Goal: Task Accomplishment & Management: Use online tool/utility

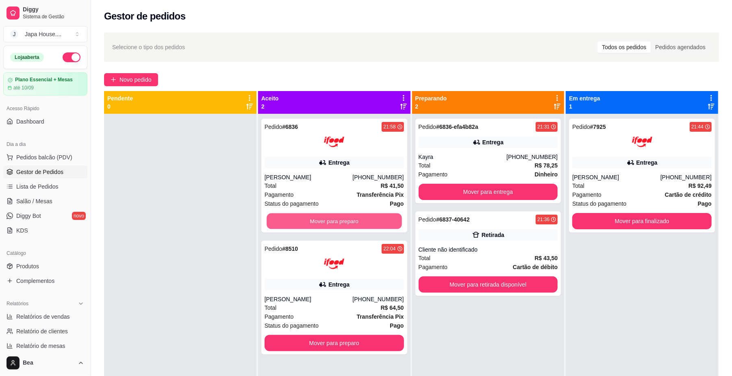
click at [350, 221] on button "Mover para preparo" at bounding box center [333, 221] width 135 height 16
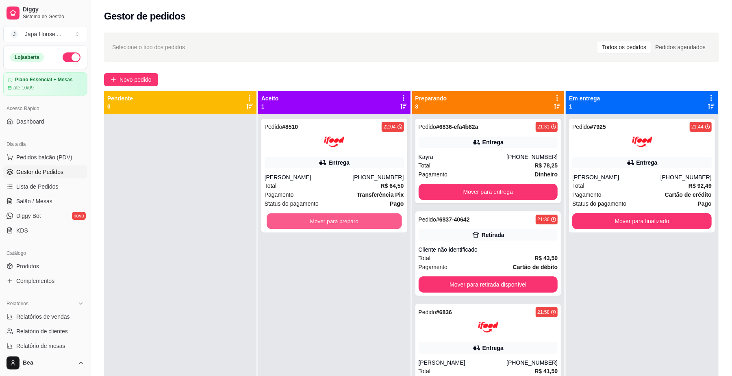
click at [350, 221] on button "Mover para preparo" at bounding box center [333, 221] width 135 height 16
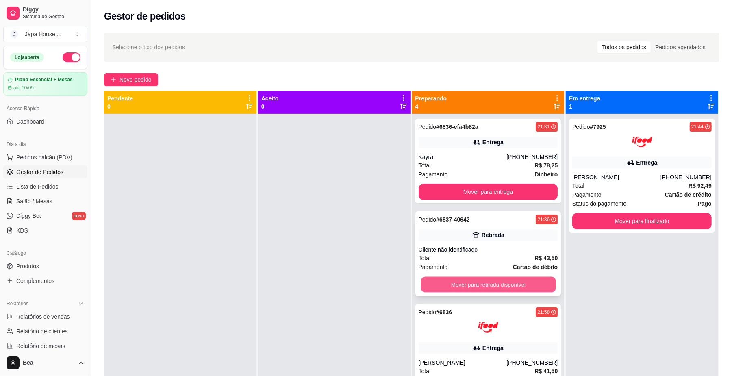
click at [464, 290] on button "Mover para retirada disponível" at bounding box center [487, 285] width 135 height 16
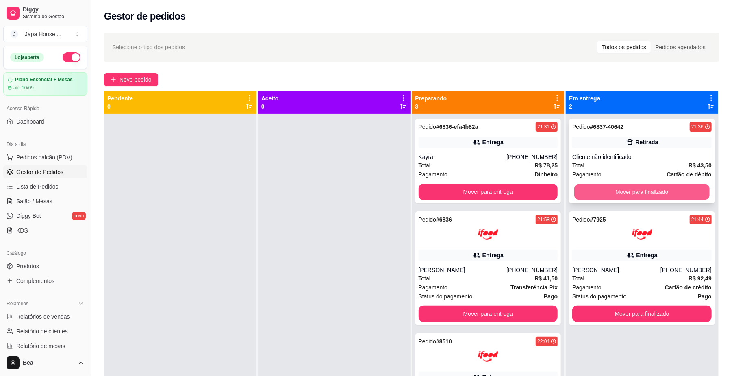
click at [593, 188] on button "Mover para finalizado" at bounding box center [641, 192] width 135 height 16
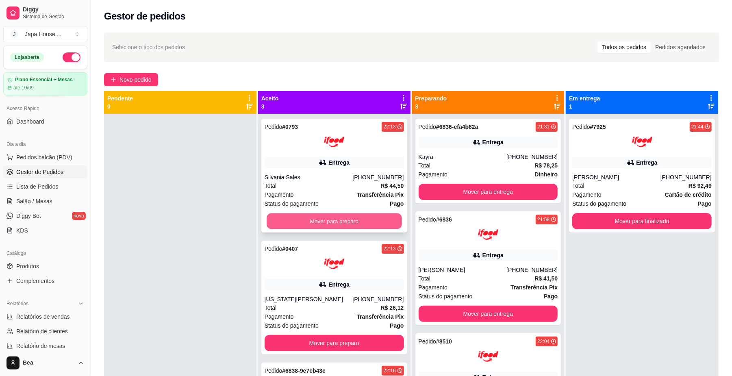
click at [350, 223] on button "Mover para preparo" at bounding box center [333, 221] width 135 height 16
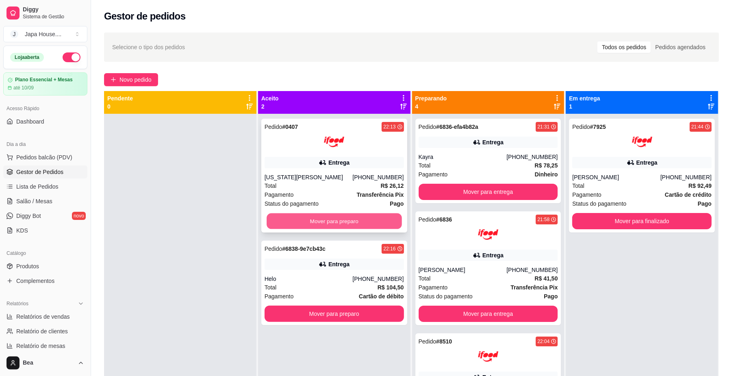
click at [344, 219] on button "Mover para preparo" at bounding box center [333, 221] width 135 height 16
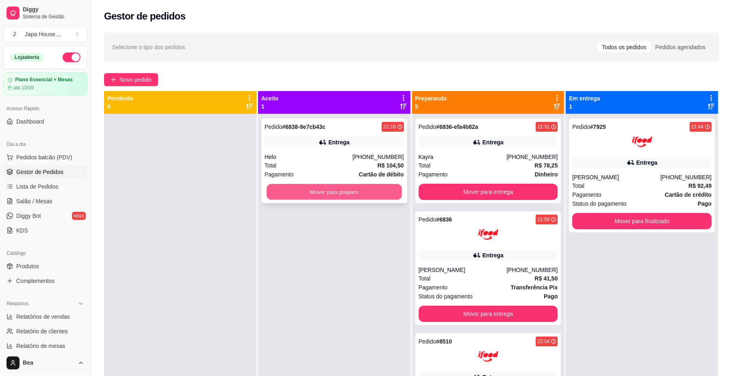
click at [336, 192] on button "Mover para preparo" at bounding box center [333, 192] width 135 height 16
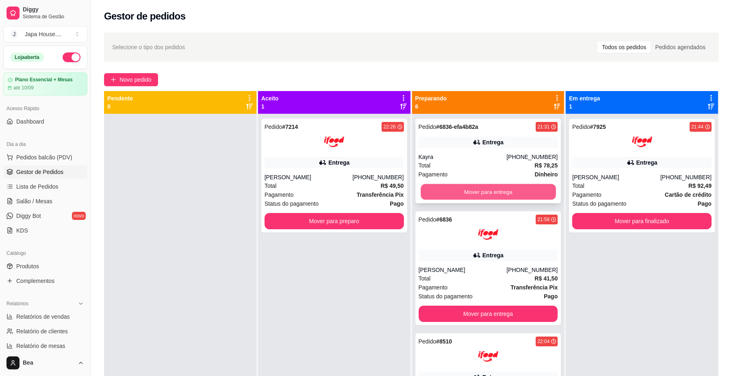
click at [487, 188] on button "Mover para entrega" at bounding box center [487, 192] width 135 height 16
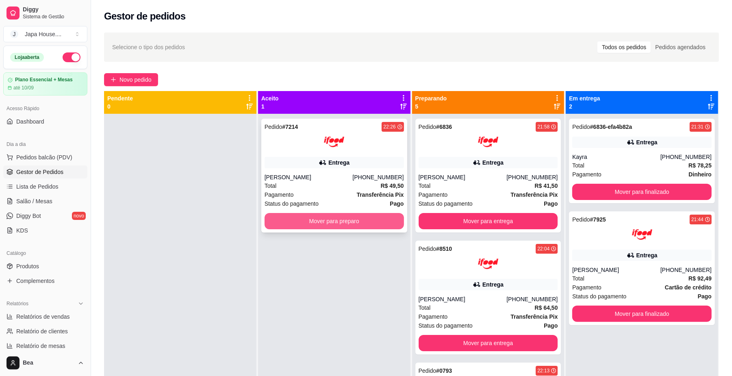
click at [377, 221] on button "Mover para preparo" at bounding box center [333, 221] width 139 height 16
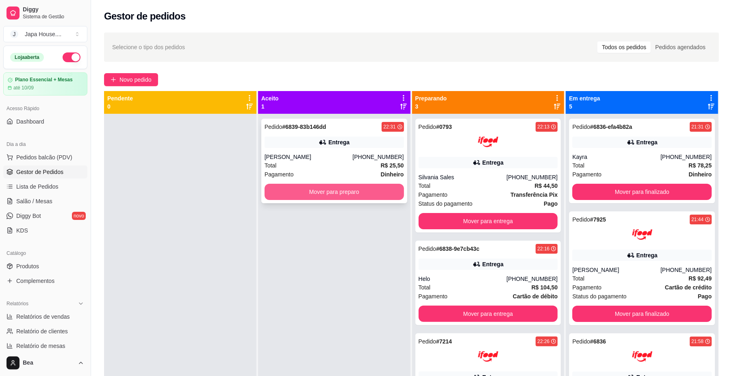
click at [348, 190] on button "Mover para preparo" at bounding box center [333, 192] width 139 height 16
click at [376, 189] on button "Mover para preparo" at bounding box center [333, 192] width 135 height 16
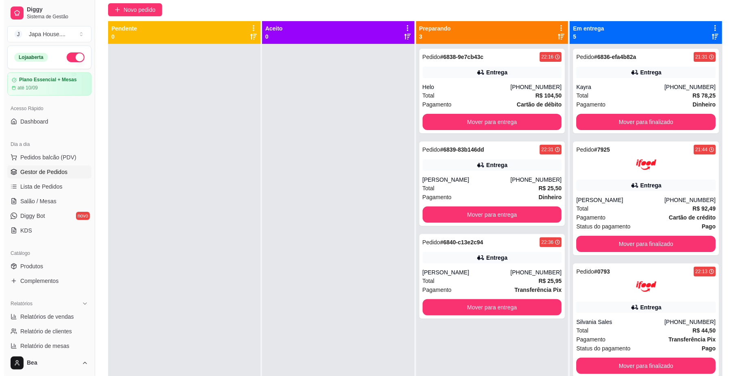
scroll to position [69, 0]
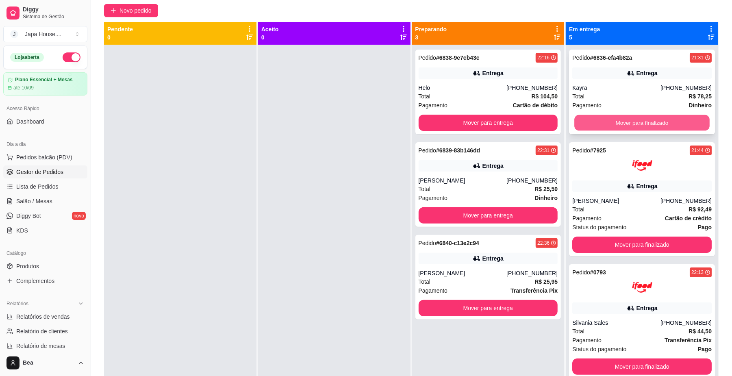
click at [657, 120] on button "Mover para finalizado" at bounding box center [641, 123] width 135 height 16
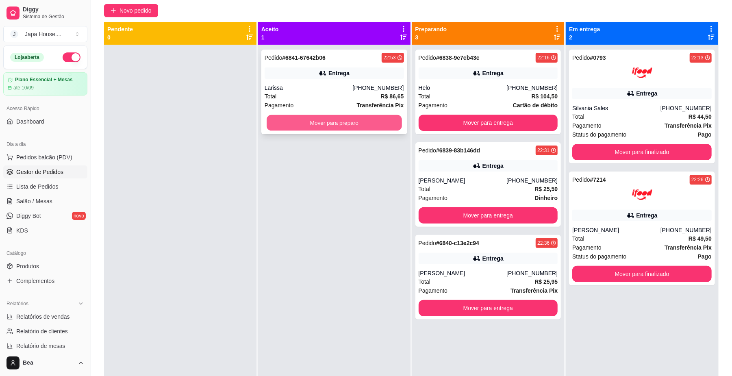
click at [330, 121] on button "Mover para preparo" at bounding box center [333, 123] width 135 height 16
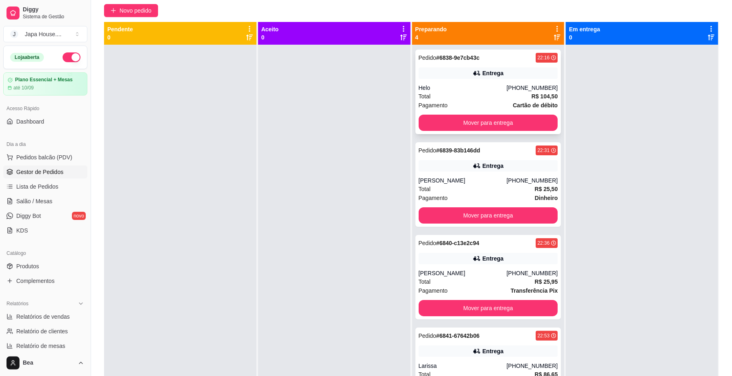
click at [482, 76] on div "Entrega" at bounding box center [492, 73] width 21 height 8
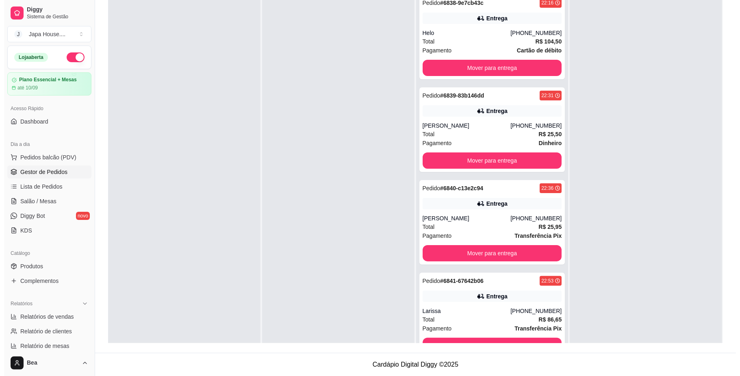
scroll to position [0, 0]
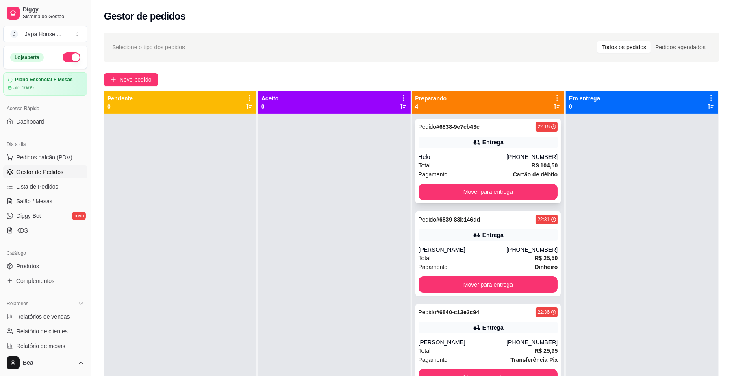
click at [483, 152] on div "Pedido # 6838-9e7cb43c 22:16 Entrega Helo [PHONE_NUMBER] Total R$ 104,50 Pagame…" at bounding box center [488, 161] width 146 height 84
click at [493, 134] on div "Pedido # 6838-9e7cb43c 22:16 Entrega Helo [PHONE_NUMBER] Total R$ 104,50 Pagame…" at bounding box center [488, 161] width 146 height 84
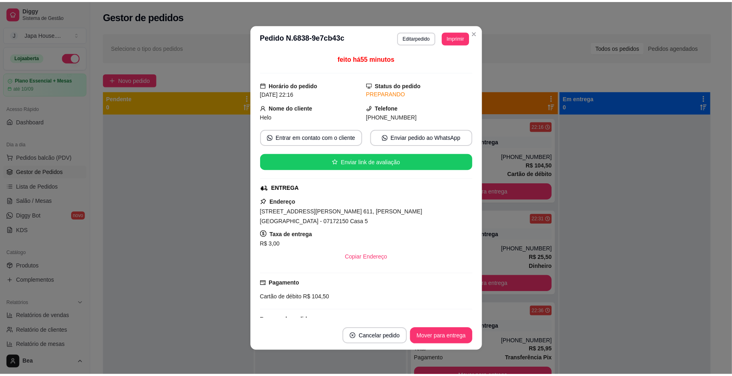
scroll to position [106, 0]
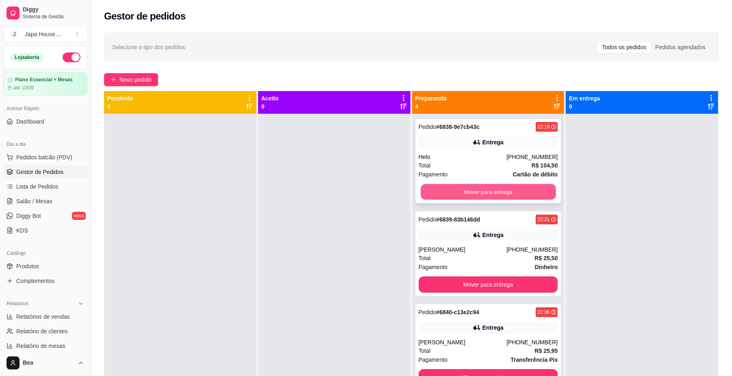
click at [532, 191] on button "Mover para entrega" at bounding box center [487, 192] width 135 height 16
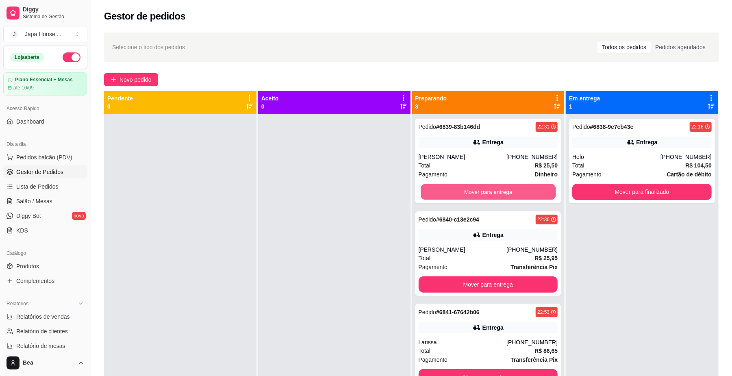
click at [532, 191] on button "Mover para entrega" at bounding box center [487, 192] width 135 height 16
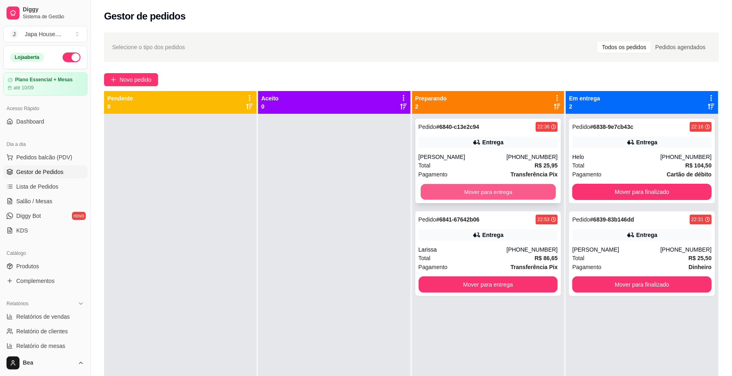
click at [527, 191] on button "Mover para entrega" at bounding box center [487, 192] width 135 height 16
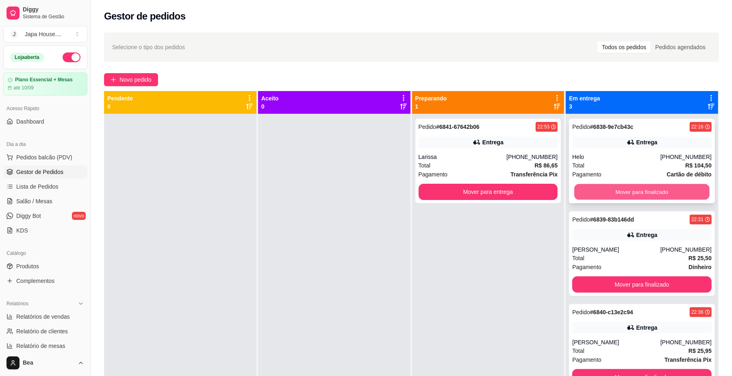
click at [596, 188] on button "Mover para finalizado" at bounding box center [641, 192] width 135 height 16
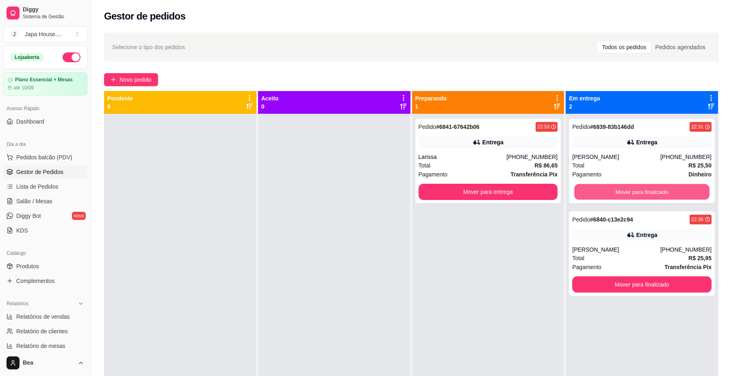
click at [596, 188] on button "Mover para finalizado" at bounding box center [641, 192] width 135 height 16
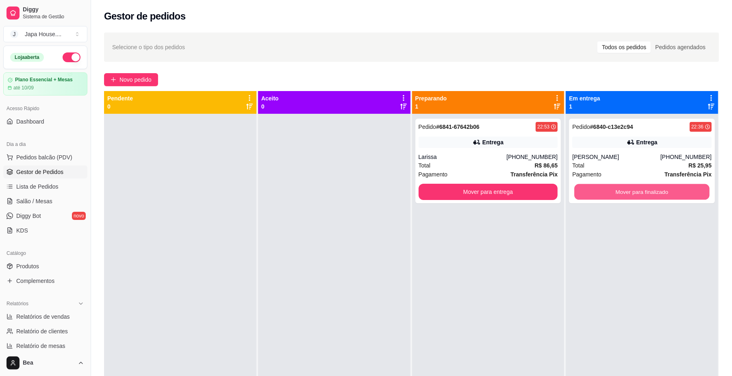
click at [596, 188] on button "Mover para finalizado" at bounding box center [641, 192] width 135 height 16
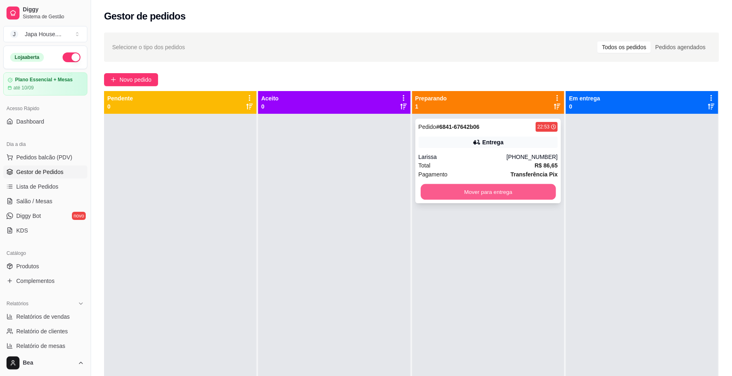
click at [532, 197] on button "Mover para entrega" at bounding box center [487, 192] width 135 height 16
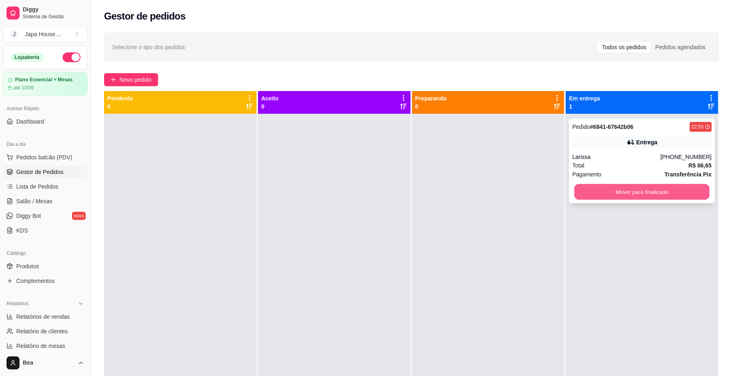
click at [608, 191] on button "Mover para finalizado" at bounding box center [641, 192] width 135 height 16
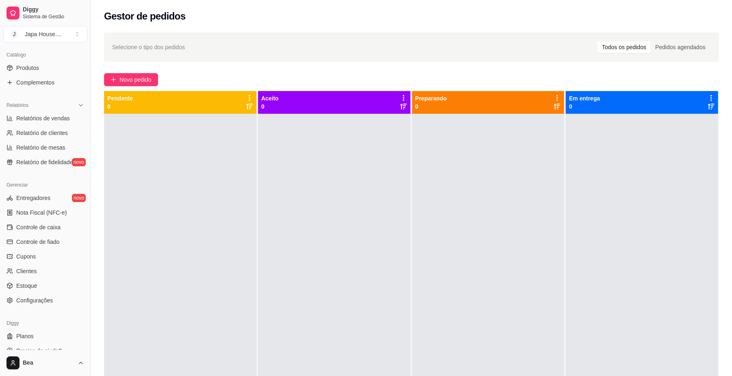
scroll to position [209, 0]
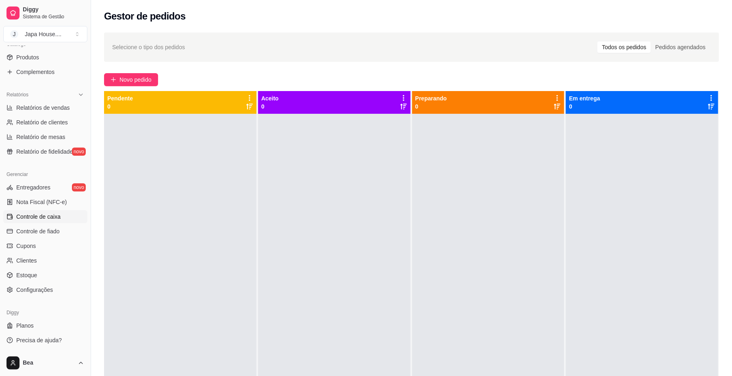
click at [53, 214] on span "Controle de caixa" at bounding box center [38, 216] width 44 height 8
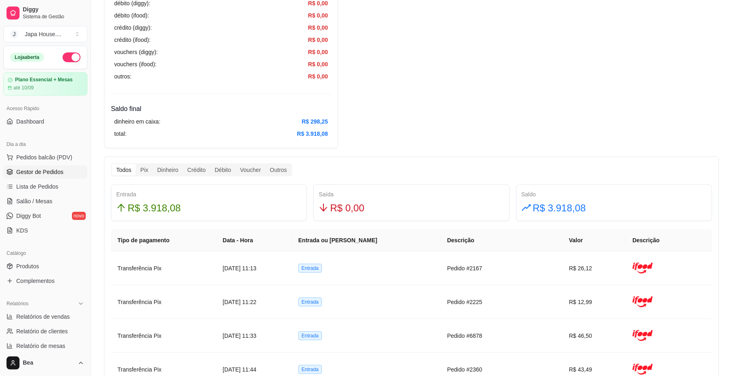
click at [57, 178] on link "Gestor de Pedidos" at bounding box center [45, 171] width 84 height 13
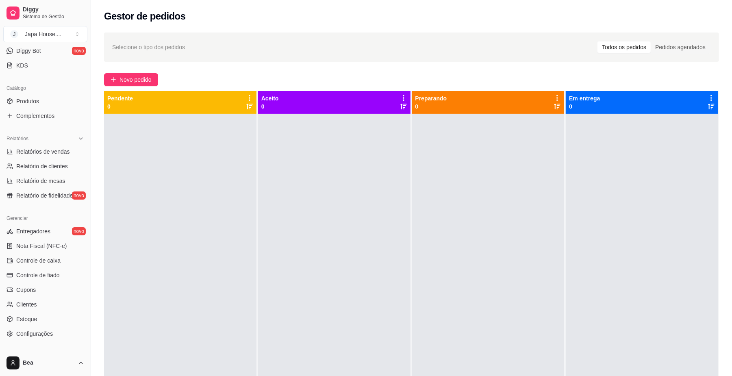
scroll to position [179, 0]
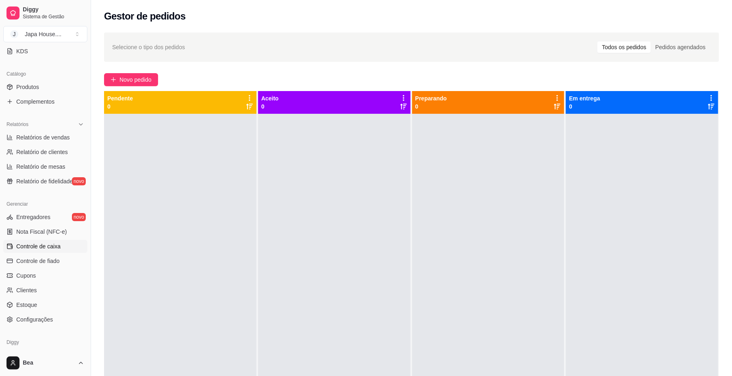
click at [49, 245] on span "Controle de caixa" at bounding box center [38, 246] width 44 height 8
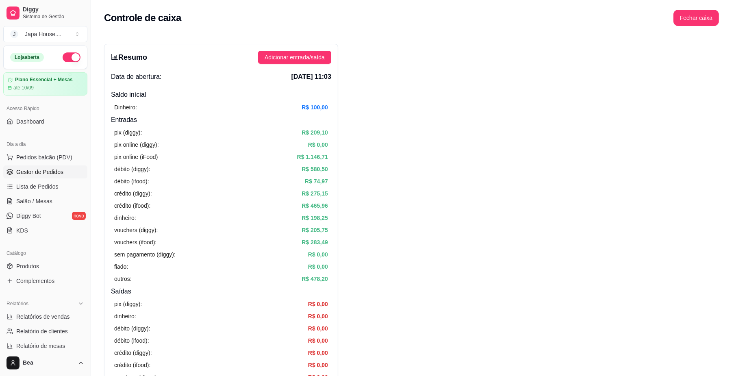
click at [41, 171] on span "Gestor de Pedidos" at bounding box center [39, 172] width 47 height 8
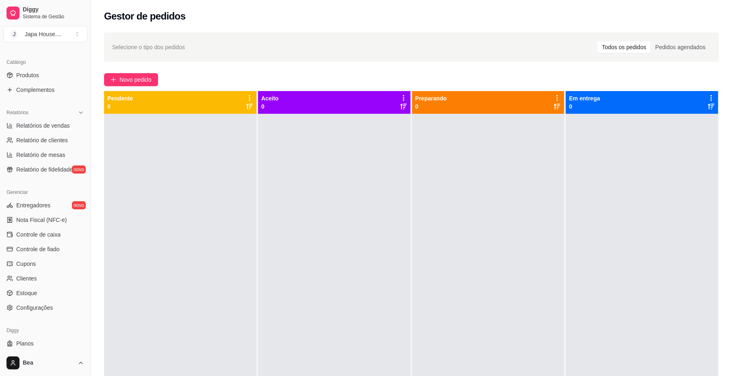
scroll to position [209, 0]
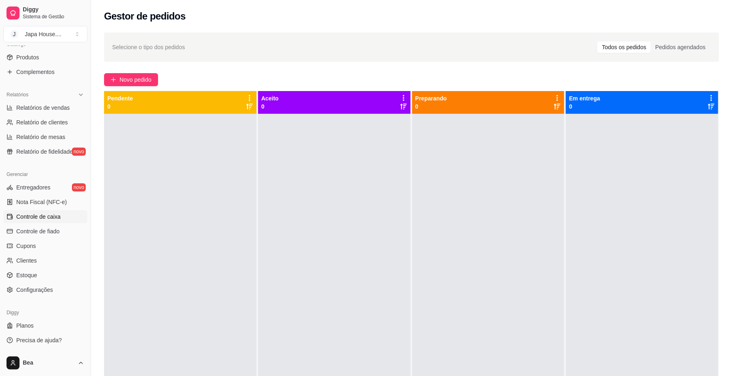
click at [63, 219] on link "Controle de caixa" at bounding box center [45, 216] width 84 height 13
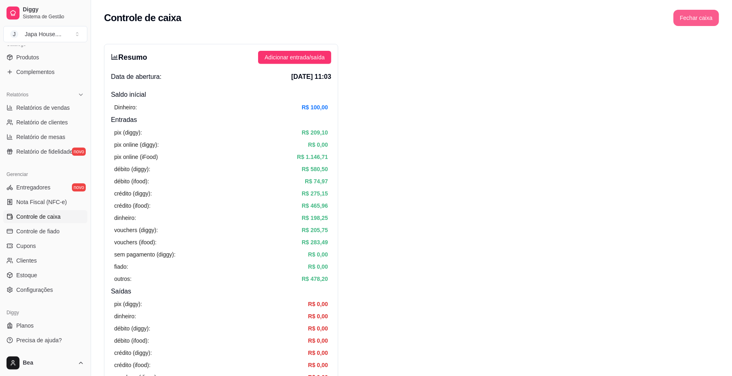
click at [696, 23] on button "Fechar caixa" at bounding box center [695, 18] width 45 height 16
click at [720, 68] on span "Sim" at bounding box center [719, 72] width 10 height 9
